Goal: Task Accomplishment & Management: Manage account settings

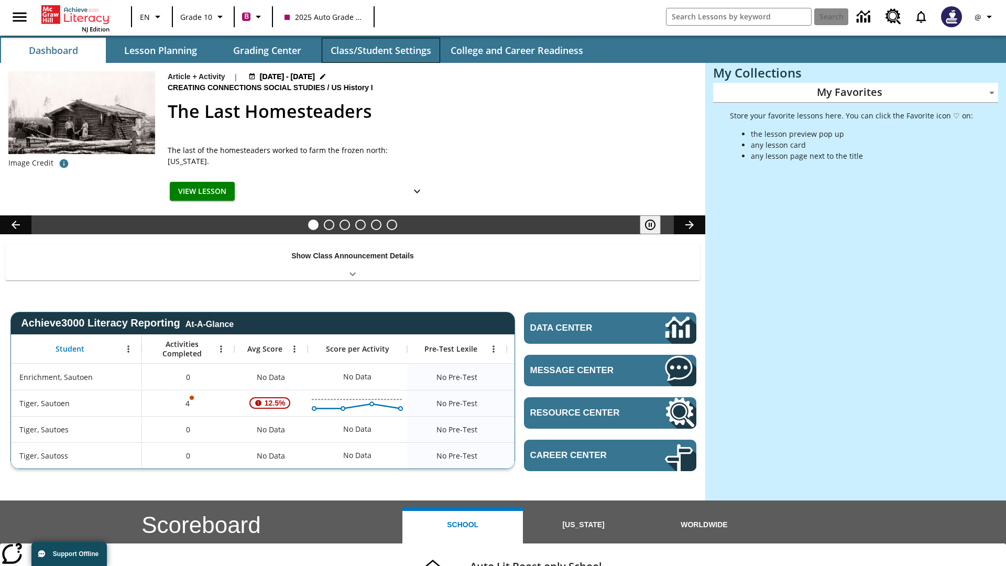
click at [381, 50] on button "Class/Student Settings" at bounding box center [381, 50] width 118 height 25
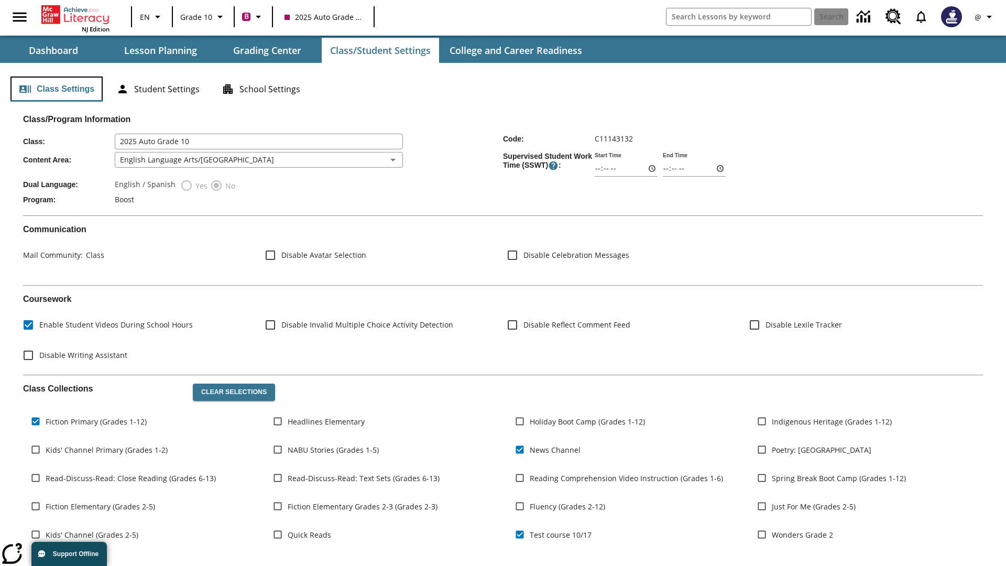
click at [57, 89] on button "Class Settings" at bounding box center [56, 89] width 92 height 25
type input "17:35"
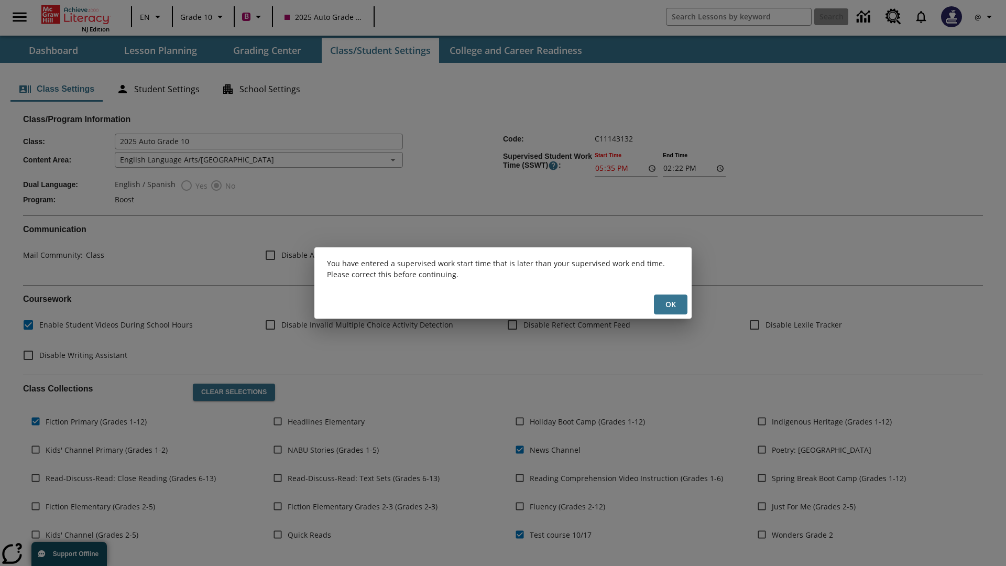
scroll to position [154, 0]
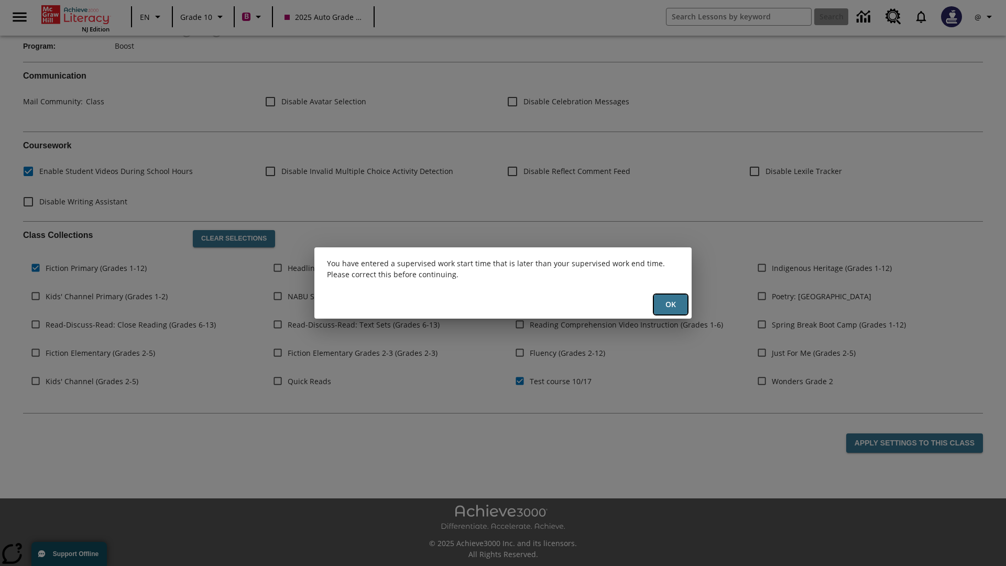
click at [671, 305] on button "Ok" at bounding box center [671, 305] width 34 height 20
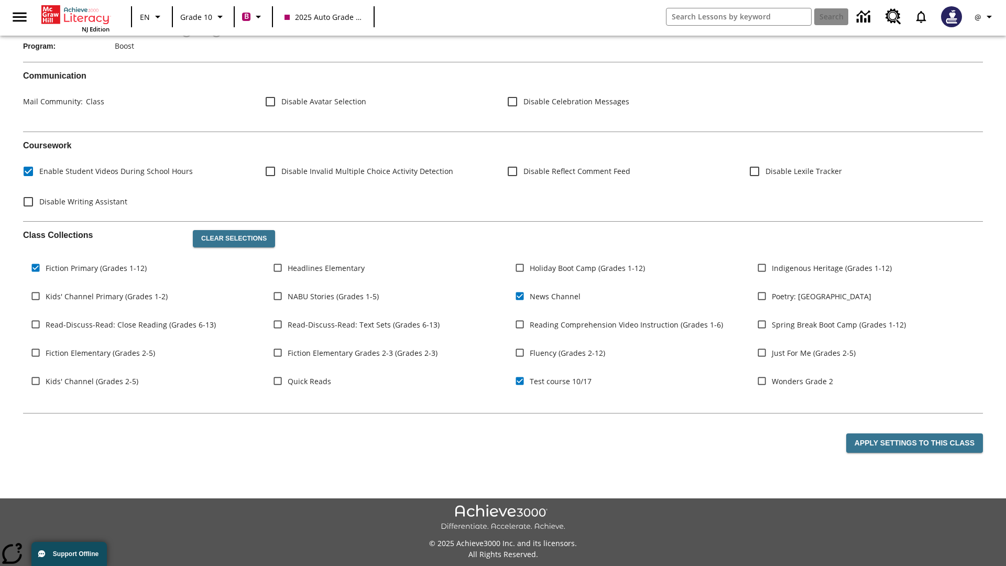
type input "17:35"
click at [917, 443] on button "Apply Settings to this Class" at bounding box center [915, 442] width 137 height 19
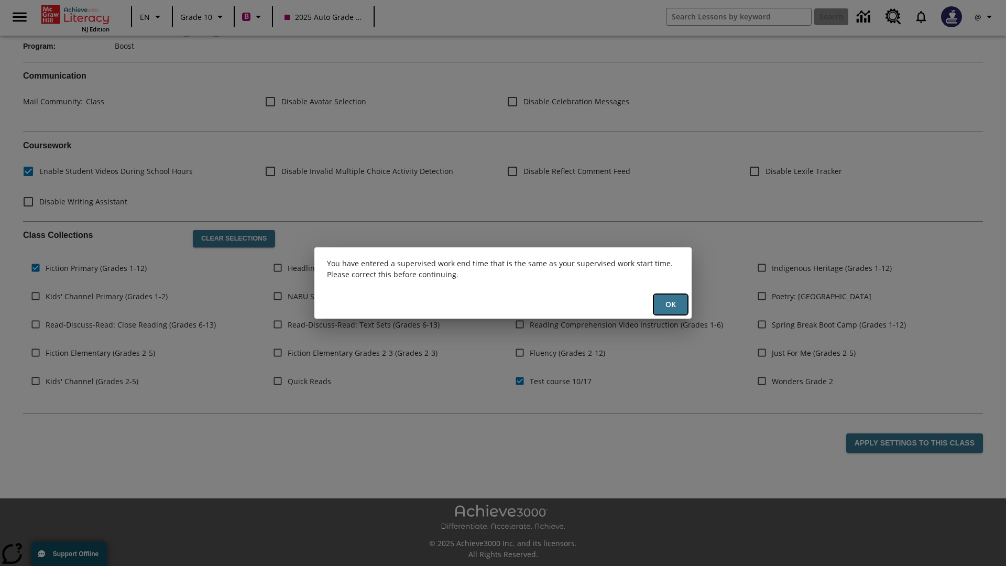
click at [671, 305] on button "Ok" at bounding box center [671, 305] width 34 height 20
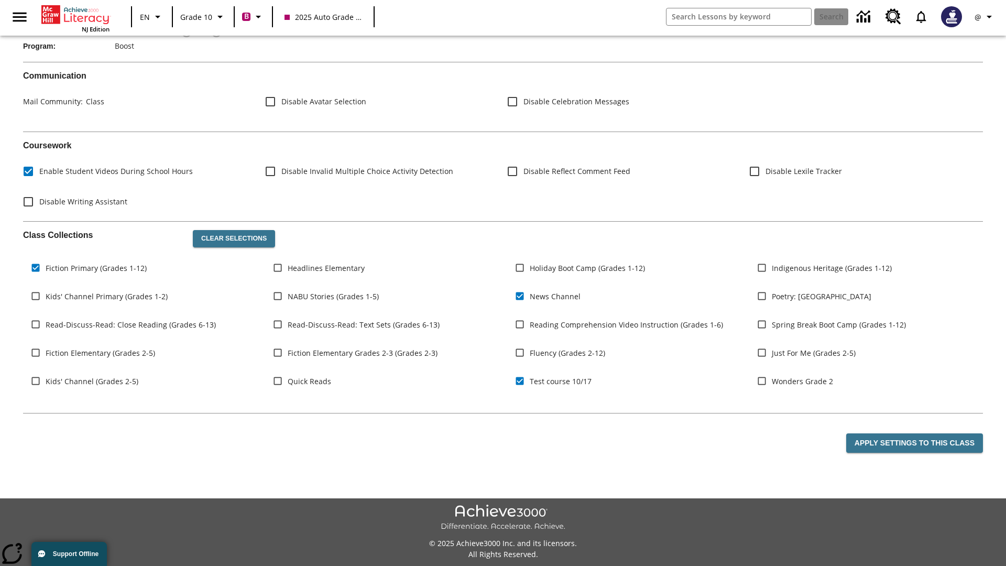
type input "23:35"
type input "23:36"
click at [917, 443] on button "Apply Settings to this Class" at bounding box center [915, 442] width 137 height 19
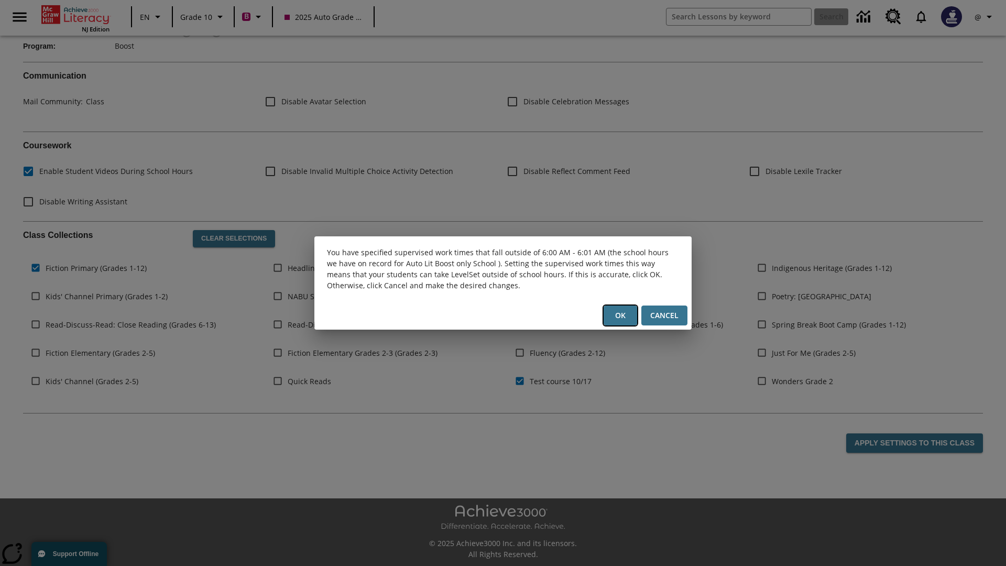
click at [621, 316] on button "Ok" at bounding box center [621, 316] width 34 height 20
